Goal: Task Accomplishment & Management: Use online tool/utility

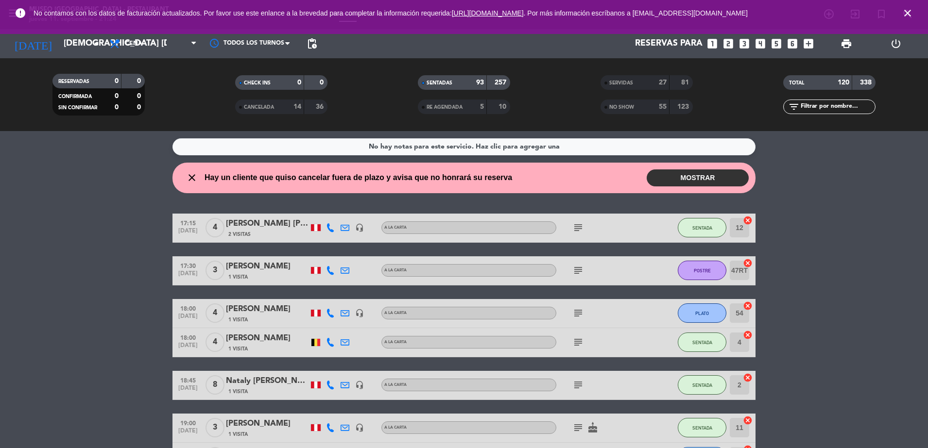
scroll to position [29, 0]
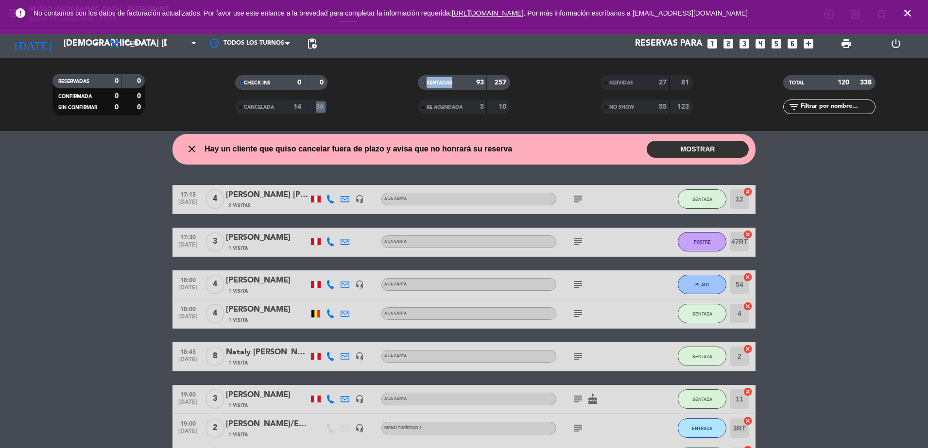
drag, startPoint x: 299, startPoint y: 107, endPoint x: 452, endPoint y: 95, distance: 153.0
click at [452, 95] on div "RESERVADAS 0 0 CONFIRMADA 0 0 SIN CONFIRMAR 0 0 CHECK INS 0 0 CANCELADA 14 36 S…" at bounding box center [464, 94] width 928 height 53
click at [452, 95] on div "SENTADAS 93 257" at bounding box center [464, 87] width 183 height 24
click at [454, 103] on div "RE AGENDADA" at bounding box center [442, 107] width 45 height 11
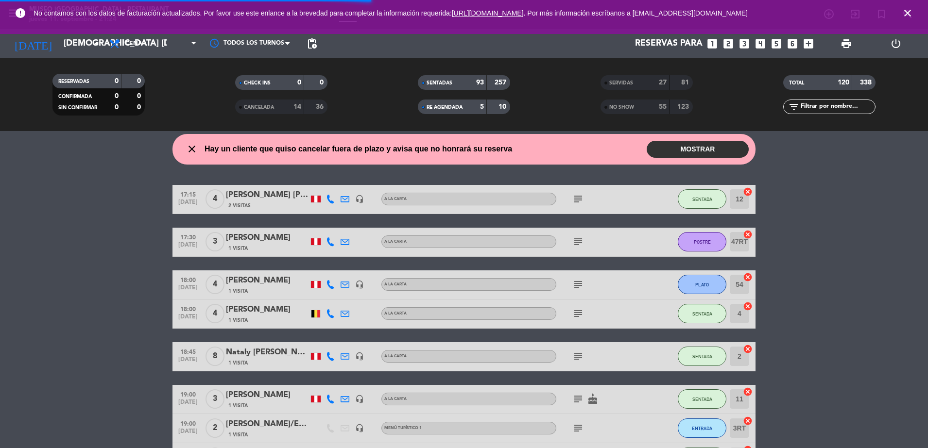
click at [641, 109] on div "NO SHOW" at bounding box center [625, 107] width 45 height 11
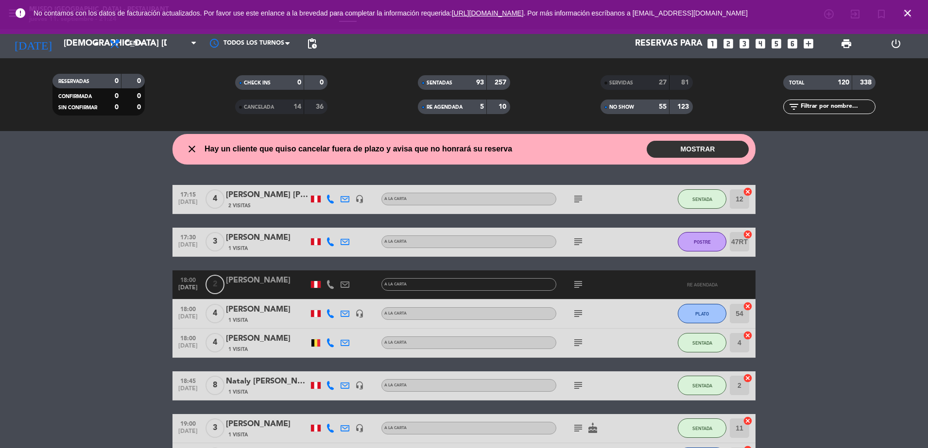
click at [636, 75] on div "SERVIDAS 27 81" at bounding box center [646, 82] width 92 height 15
click at [301, 106] on strong "14" at bounding box center [297, 106] width 8 height 7
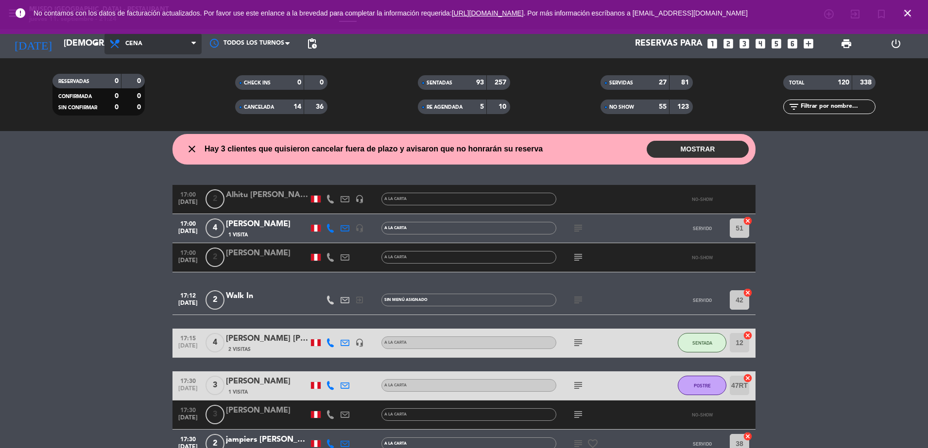
click at [157, 39] on span "Cena" at bounding box center [152, 43] width 97 height 21
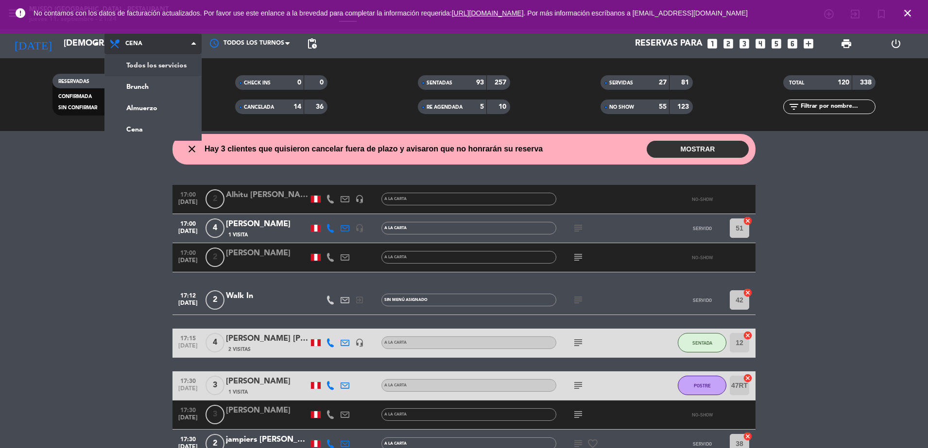
click at [145, 60] on div "menu [GEOGRAPHIC_DATA] - Restaurant jueves 11. septiembre - 21:24 Mis reservas …" at bounding box center [464, 65] width 928 height 131
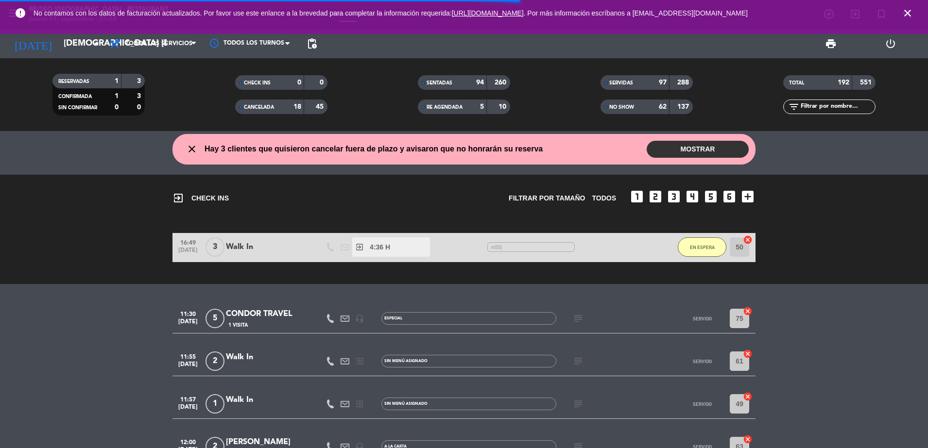
scroll to position [124, 0]
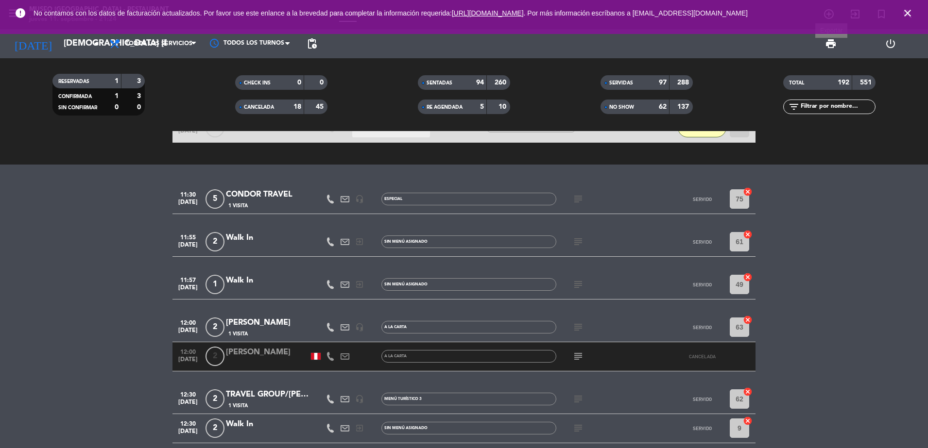
click at [830, 42] on span "print" at bounding box center [831, 44] width 12 height 12
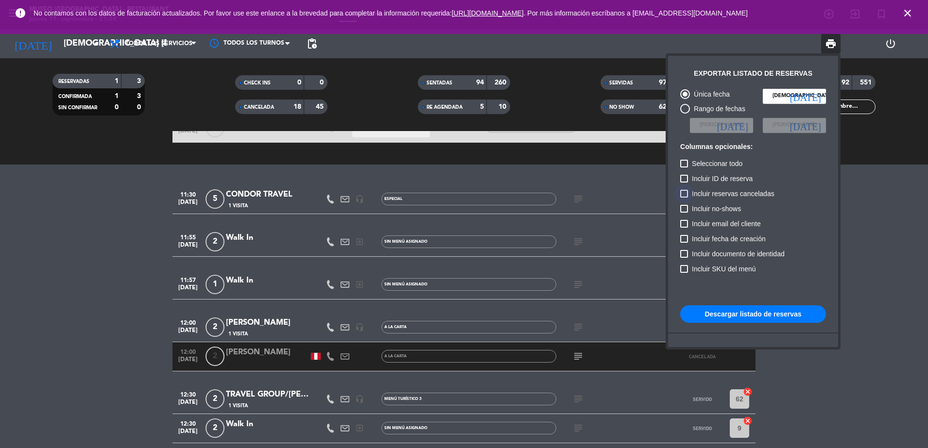
click at [748, 195] on span "Incluir reservas canceladas" at bounding box center [733, 194] width 83 height 12
click at [684, 198] on input "Incluir reservas canceladas" at bounding box center [684, 198] width 0 height 0
click at [741, 199] on span "Incluir reservas canceladas" at bounding box center [733, 194] width 83 height 12
click at [684, 198] on input "Incluir reservas canceladas" at bounding box center [684, 198] width 0 height 0
checkbox input "false"
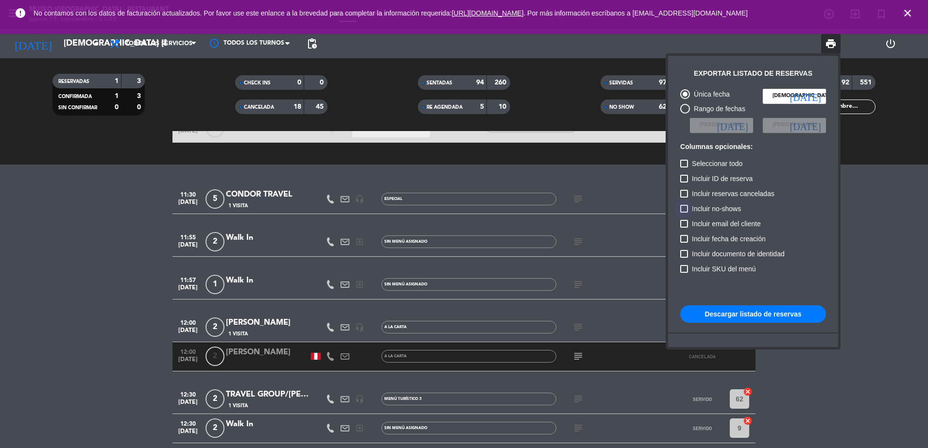
click at [729, 204] on span "Incluir no-shows" at bounding box center [716, 209] width 49 height 12
click at [684, 213] on input "Incluir no-shows" at bounding box center [684, 213] width 0 height 0
checkbox input "true"
click at [729, 196] on span "Incluir reservas canceladas" at bounding box center [733, 194] width 83 height 12
click at [684, 198] on input "Incluir reservas canceladas" at bounding box center [684, 198] width 0 height 0
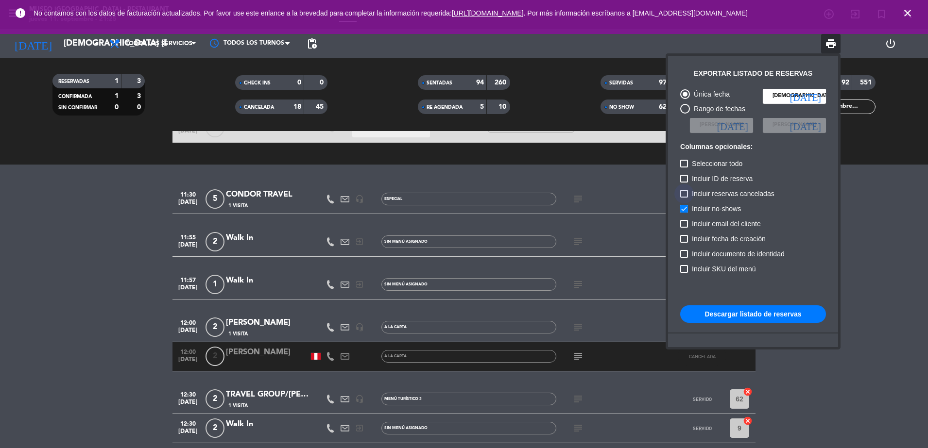
checkbox input "true"
click at [867, 174] on div at bounding box center [464, 224] width 928 height 448
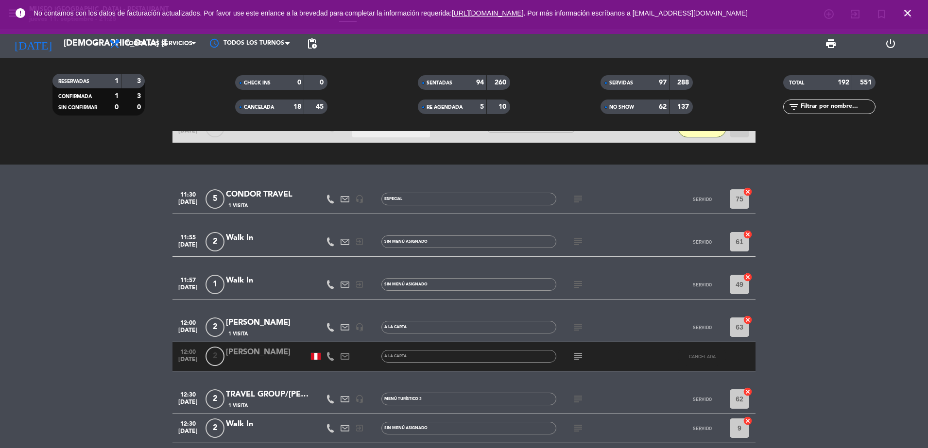
click at [444, 78] on div "SENTADAS" at bounding box center [442, 82] width 45 height 11
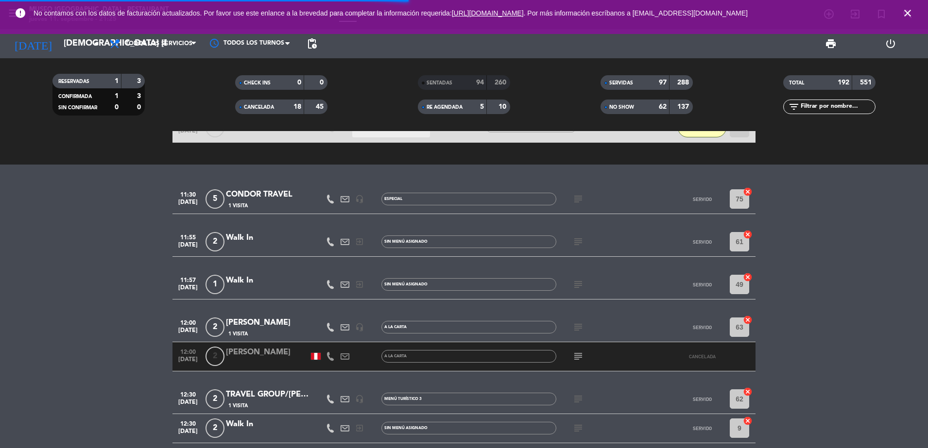
click at [428, 76] on div "SENTADAS 94 260" at bounding box center [464, 82] width 92 height 15
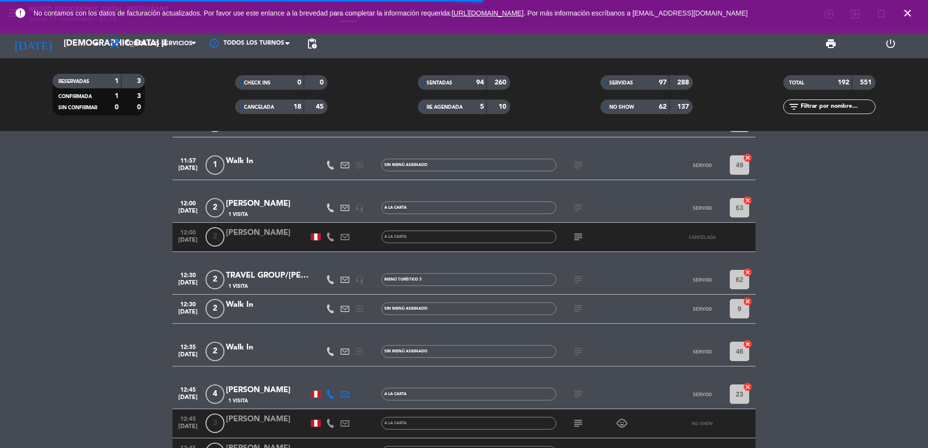
scroll to position [4, 0]
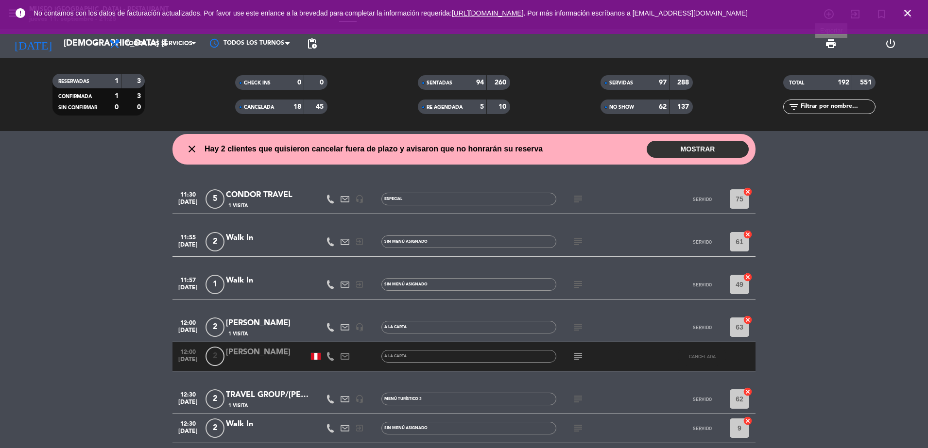
click at [837, 43] on span "print" at bounding box center [831, 44] width 12 height 12
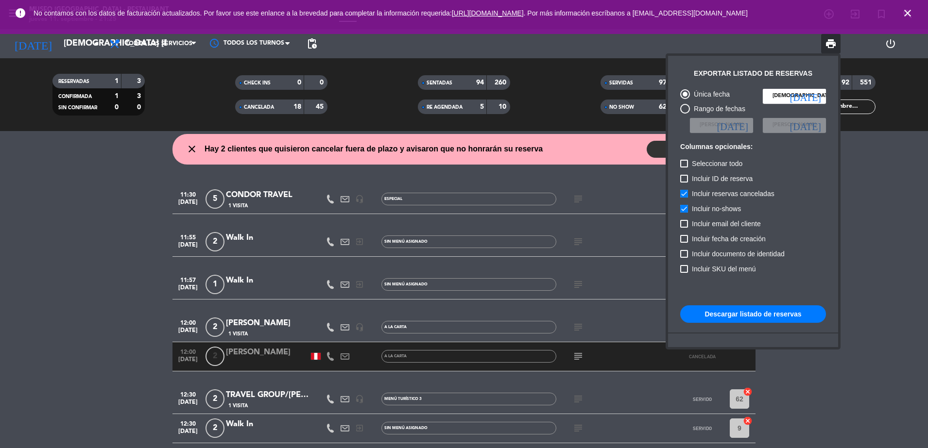
click at [752, 311] on button "Descargar listado de reservas" at bounding box center [753, 314] width 146 height 17
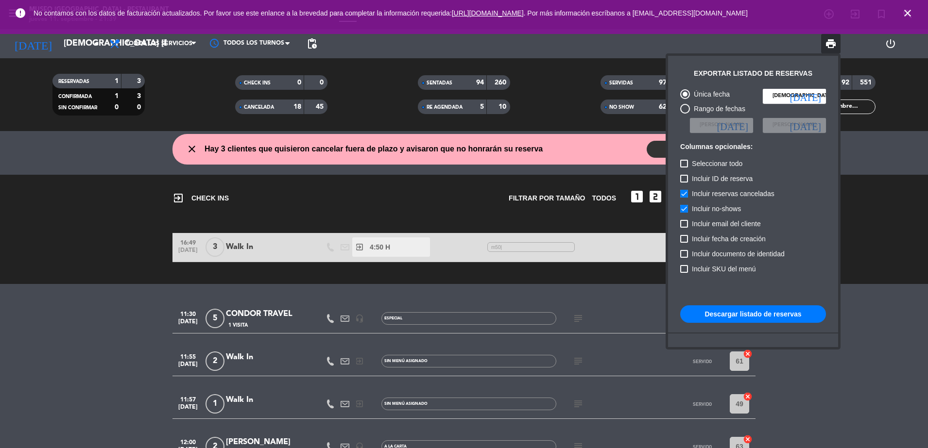
scroll to position [124, 0]
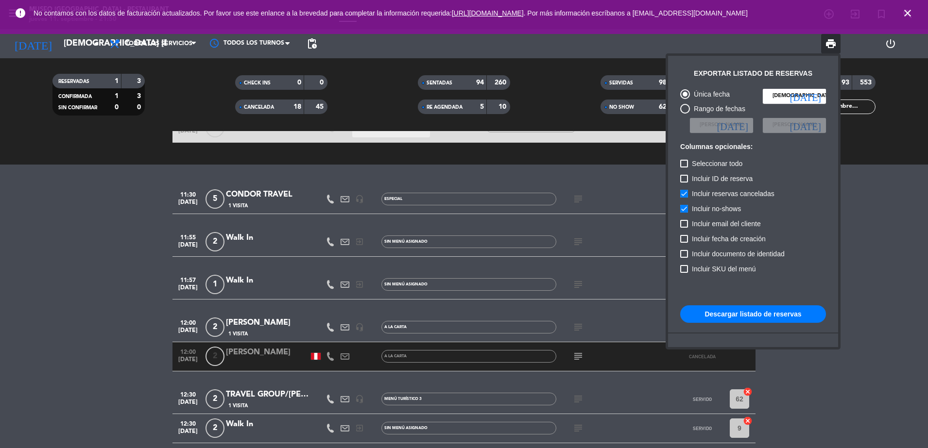
click at [302, 86] on div at bounding box center [464, 224] width 928 height 448
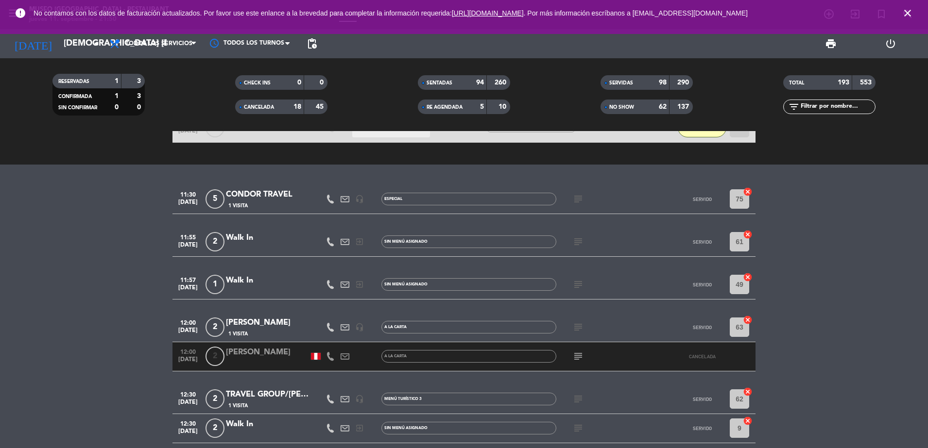
click at [308, 106] on div "45" at bounding box center [316, 107] width 18 height 11
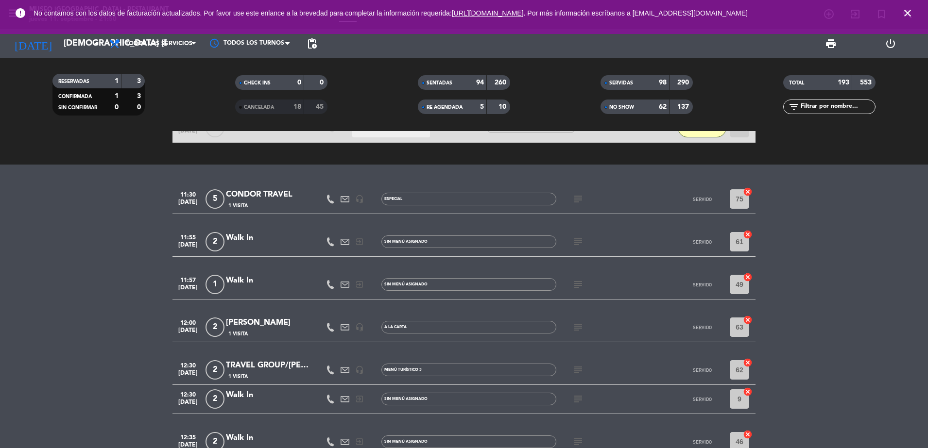
click at [297, 107] on strong "18" at bounding box center [297, 106] width 8 height 7
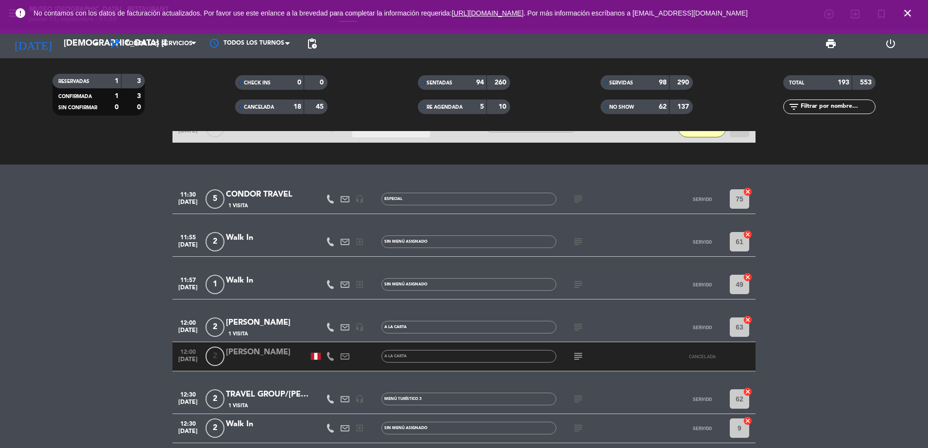
click at [830, 51] on span "print" at bounding box center [830, 43] width 19 height 19
click at [830, 46] on span "print" at bounding box center [831, 44] width 12 height 12
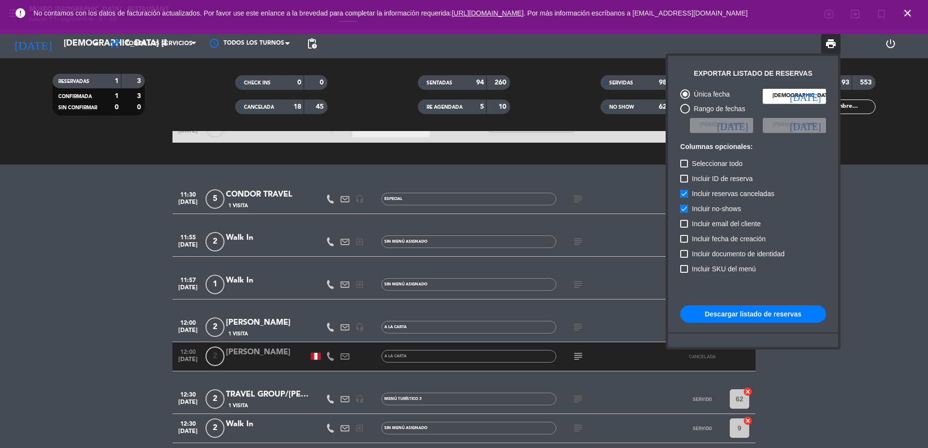
click at [778, 311] on button "Descargar listado de reservas" at bounding box center [753, 314] width 146 height 17
click at [744, 317] on button "Descargar listado de reservas" at bounding box center [753, 314] width 146 height 17
click at [831, 378] on div at bounding box center [464, 224] width 928 height 448
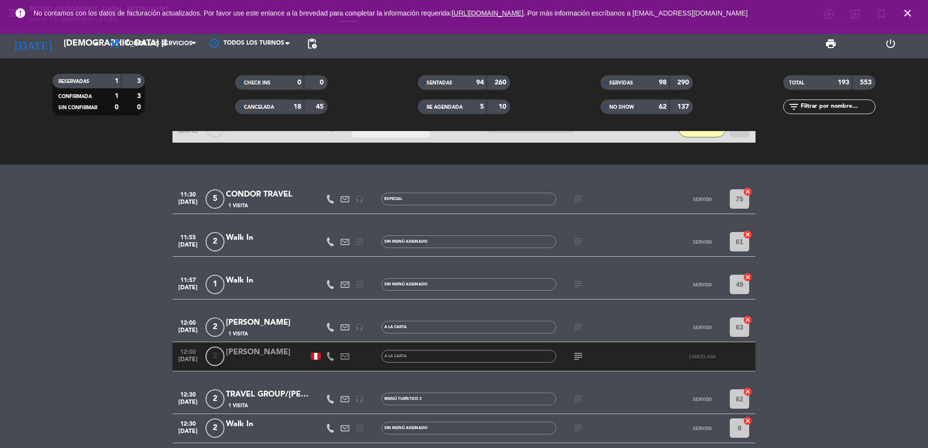
click at [817, 101] on div "filter_list" at bounding box center [829, 107] width 92 height 15
click at [817, 104] on input "text" at bounding box center [837, 107] width 75 height 11
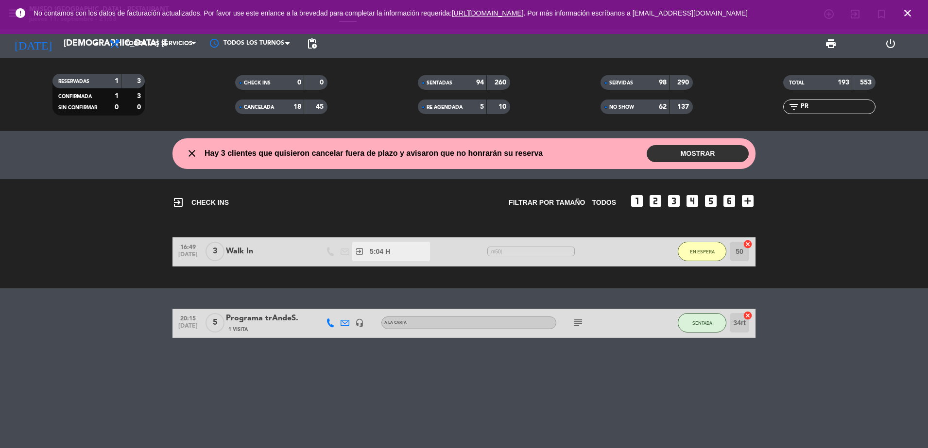
scroll to position [0, 0]
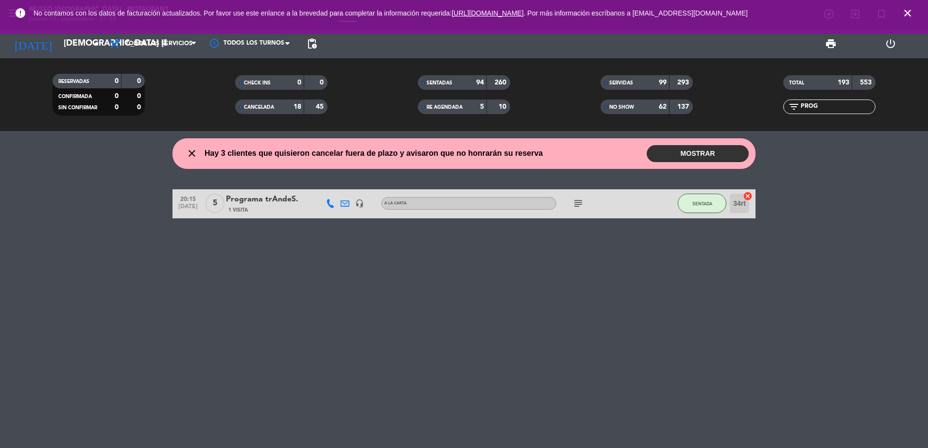
click at [563, 398] on div "close Hay 3 clientes que quisieron cancelar fuera de plazo y avisaron que no ho…" at bounding box center [464, 289] width 928 height 317
click at [857, 105] on input "PROG" at bounding box center [837, 107] width 75 height 11
type input "P"
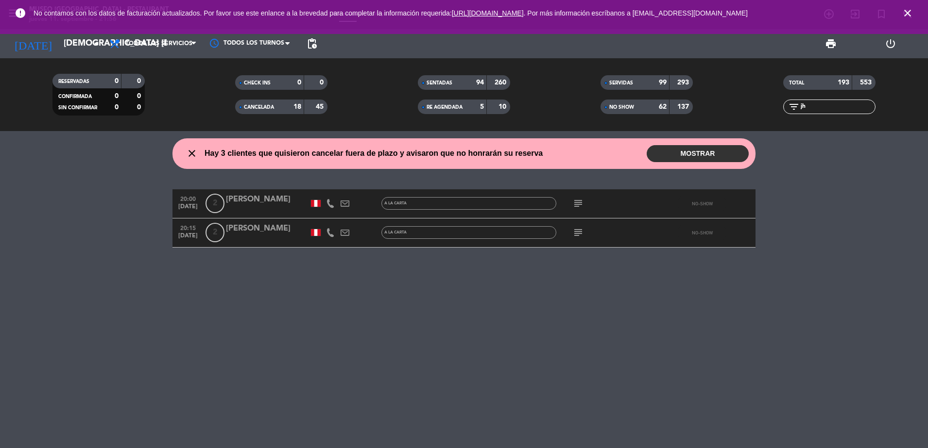
type input "j"
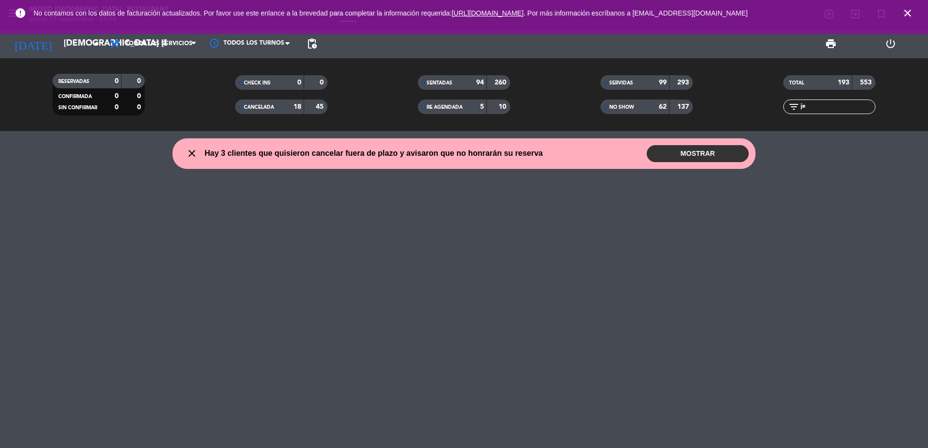
type input "j"
